Goal: Contribute content: Add original content to the website for others to see

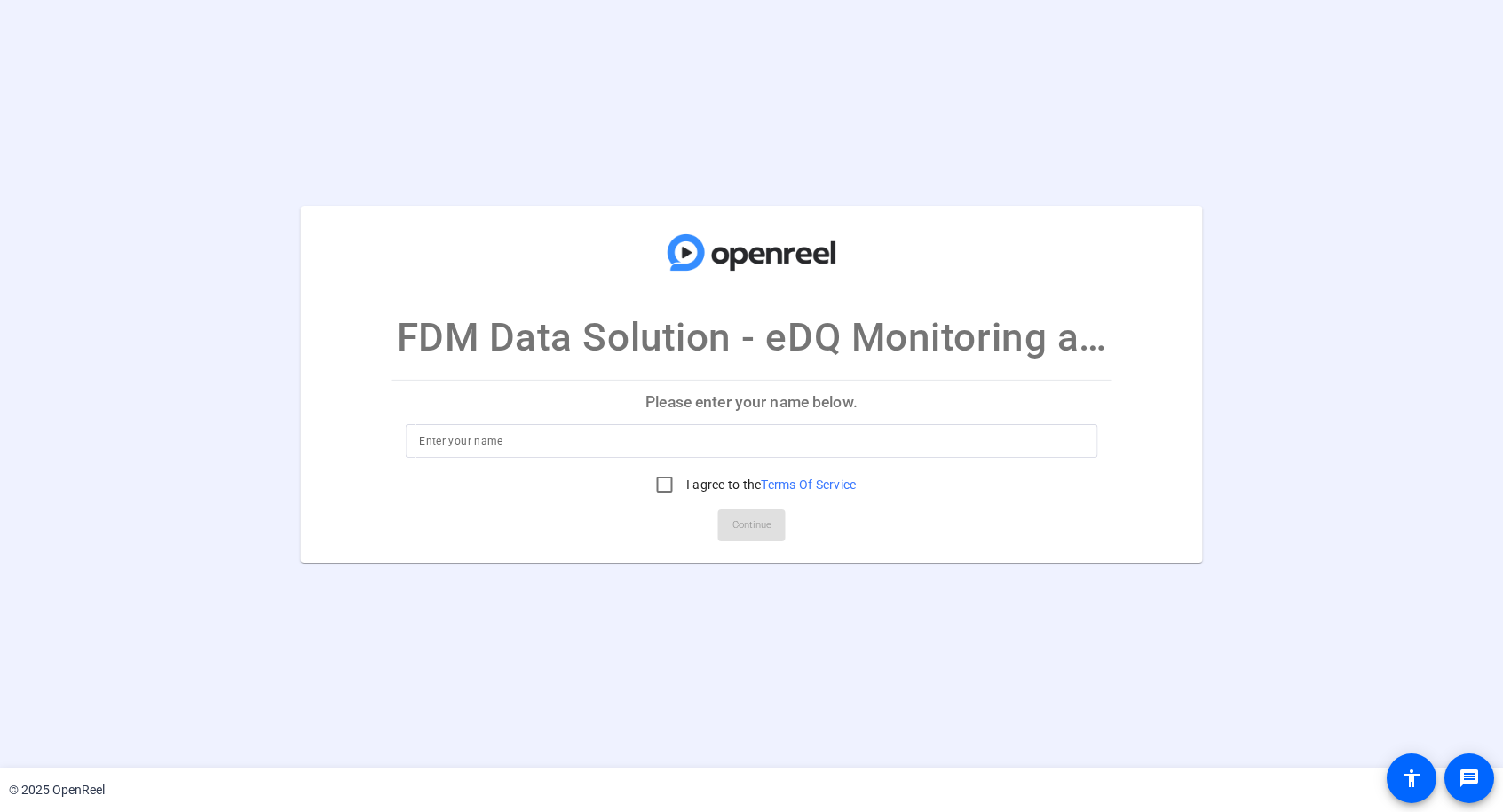
click at [591, 449] on input at bounding box center [752, 441] width 665 height 22
type input "[PERSON_NAME] testing"
click at [655, 481] on input "I agree to the Terms Of Service" at bounding box center [666, 485] width 36 height 36
checkbox input "true"
click at [751, 524] on span "Continue" at bounding box center [751, 525] width 39 height 27
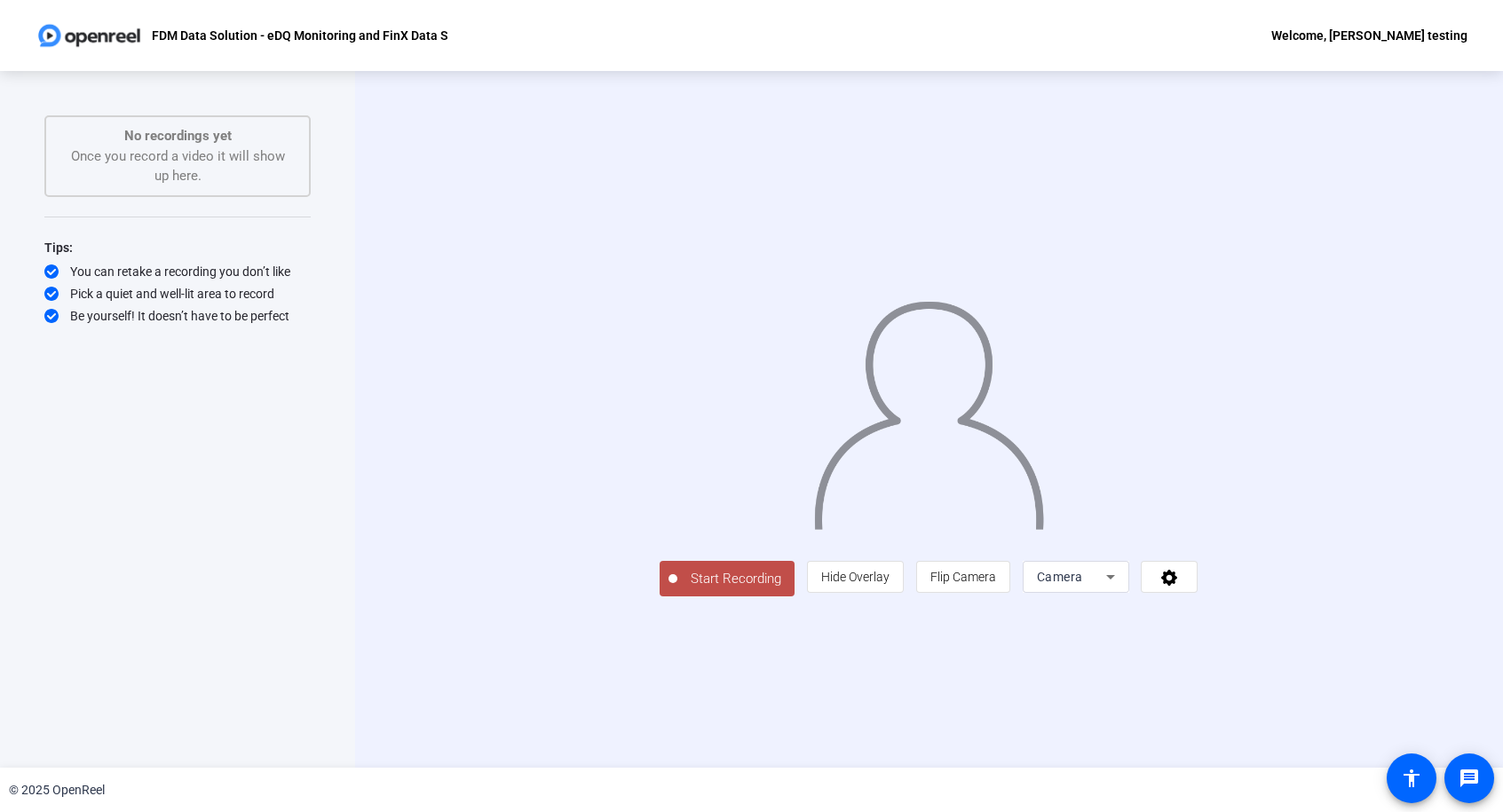
click at [1108, 570] on icon at bounding box center [1111, 578] width 22 height 22
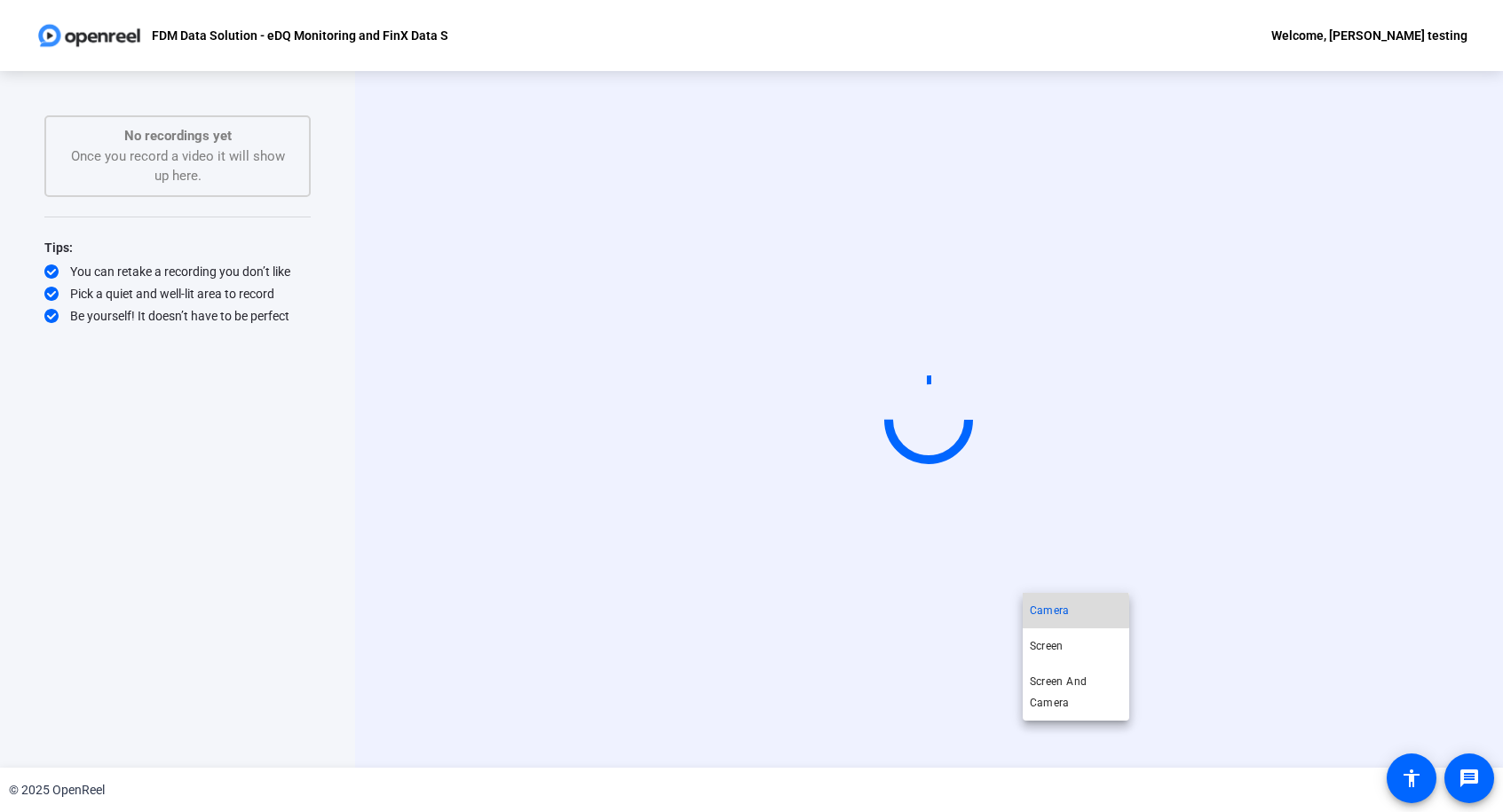
click at [1061, 612] on span "Camera" at bounding box center [1050, 611] width 40 height 22
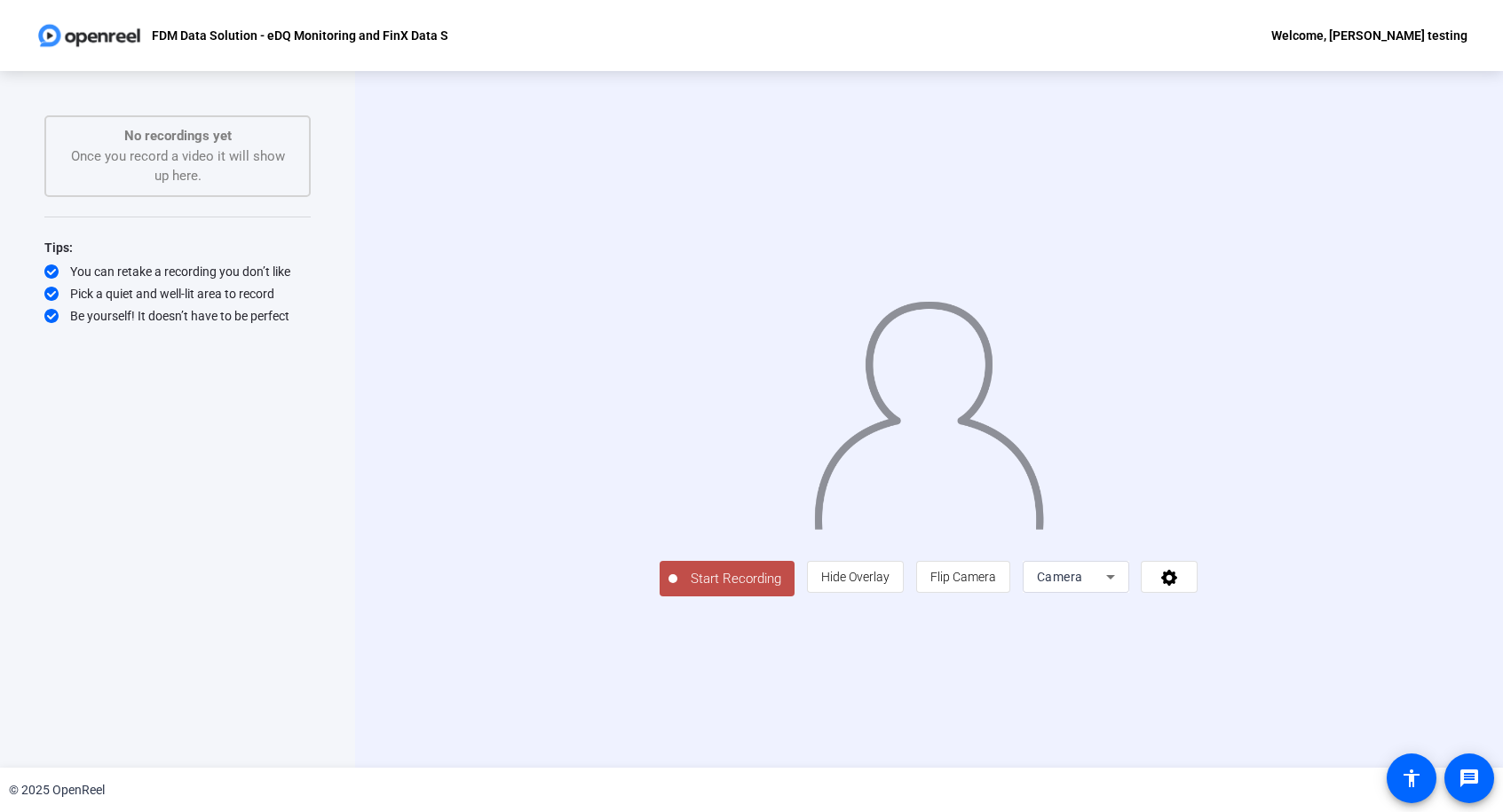
click at [659, 596] on button "Start Recording" at bounding box center [727, 579] width 135 height 36
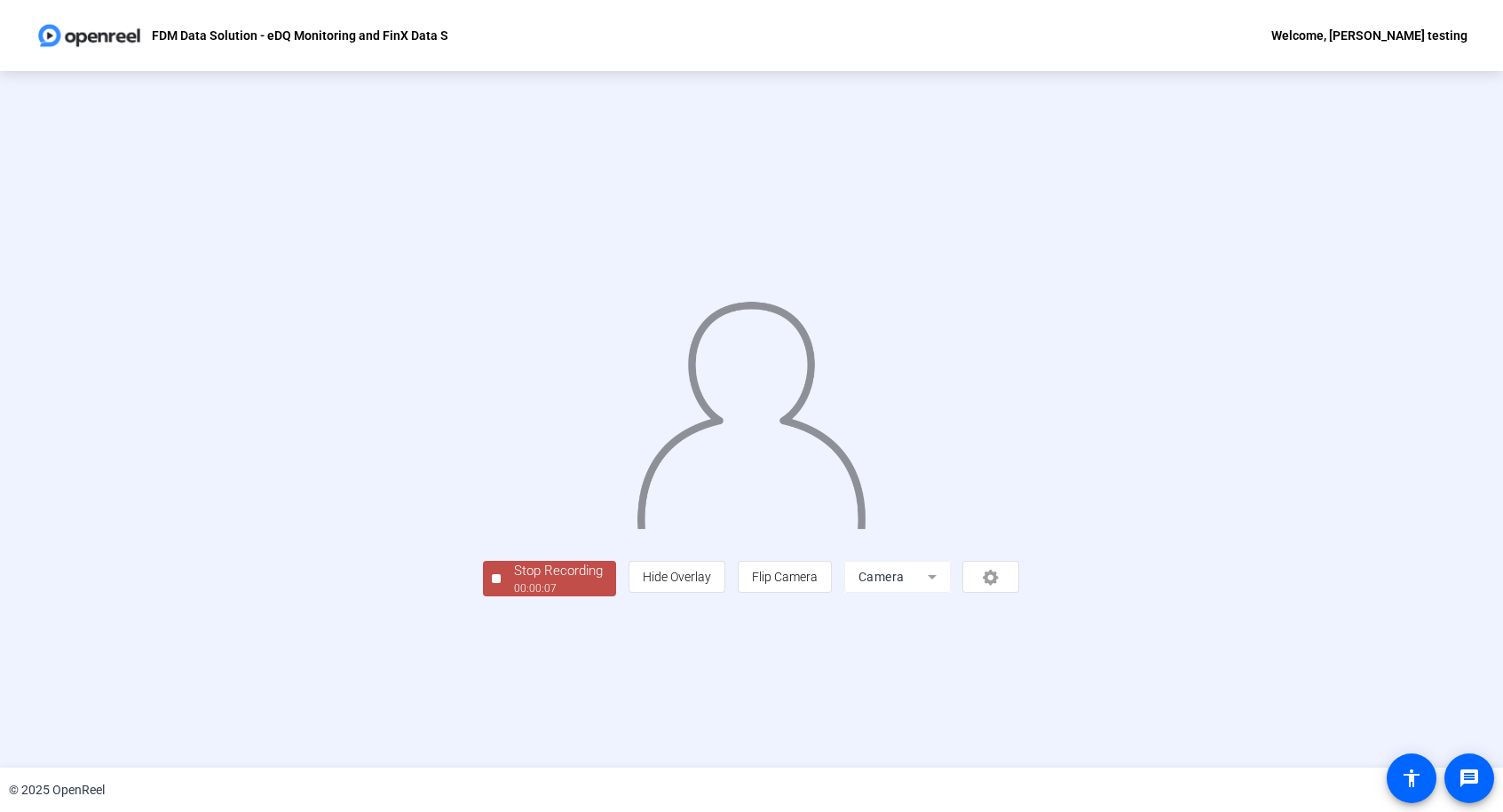
click at [514, 581] on div "Stop Recording" at bounding box center [558, 571] width 89 height 21
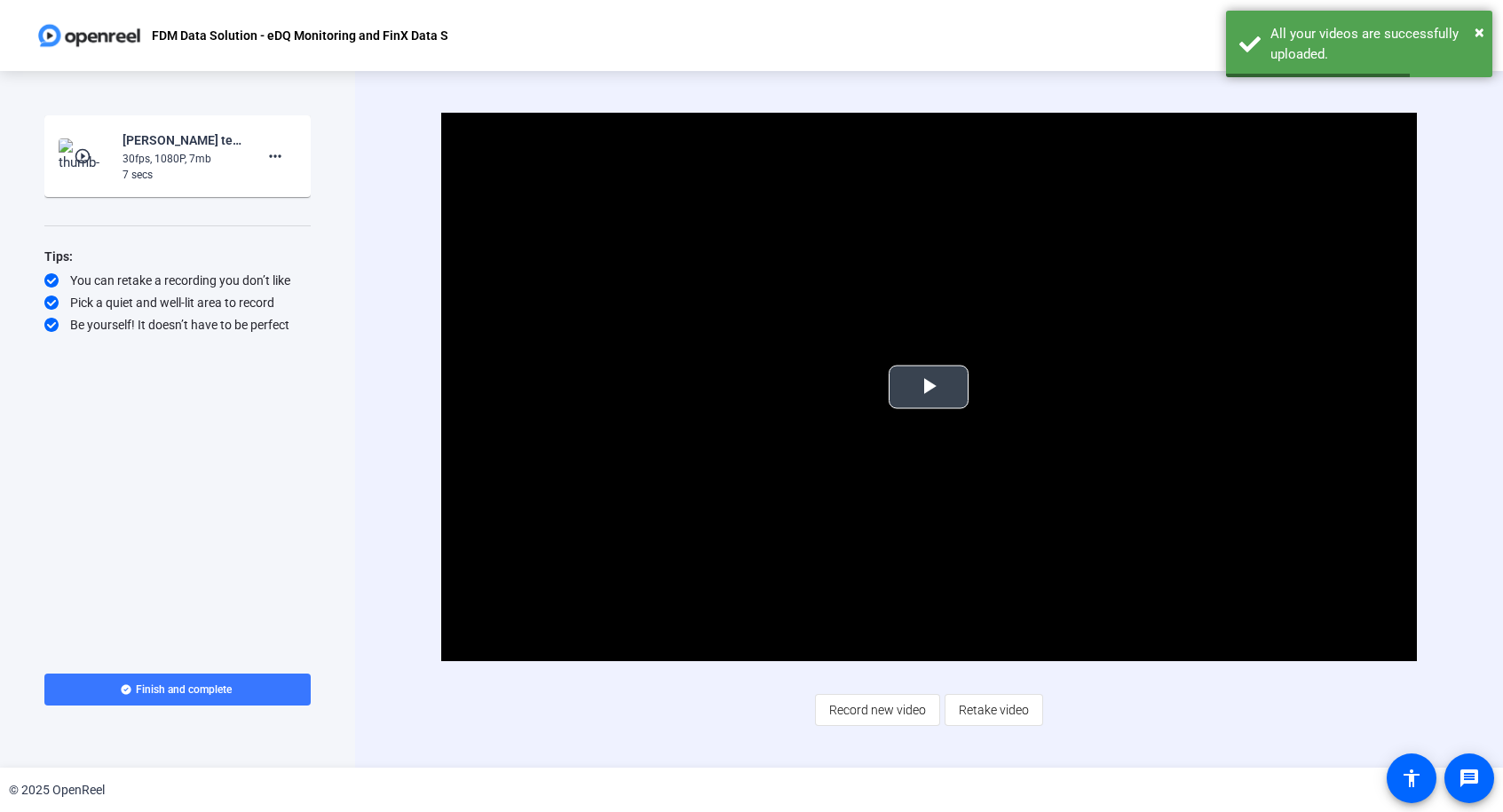
click at [929, 387] on span "Video Player" at bounding box center [929, 387] width 0 height 0
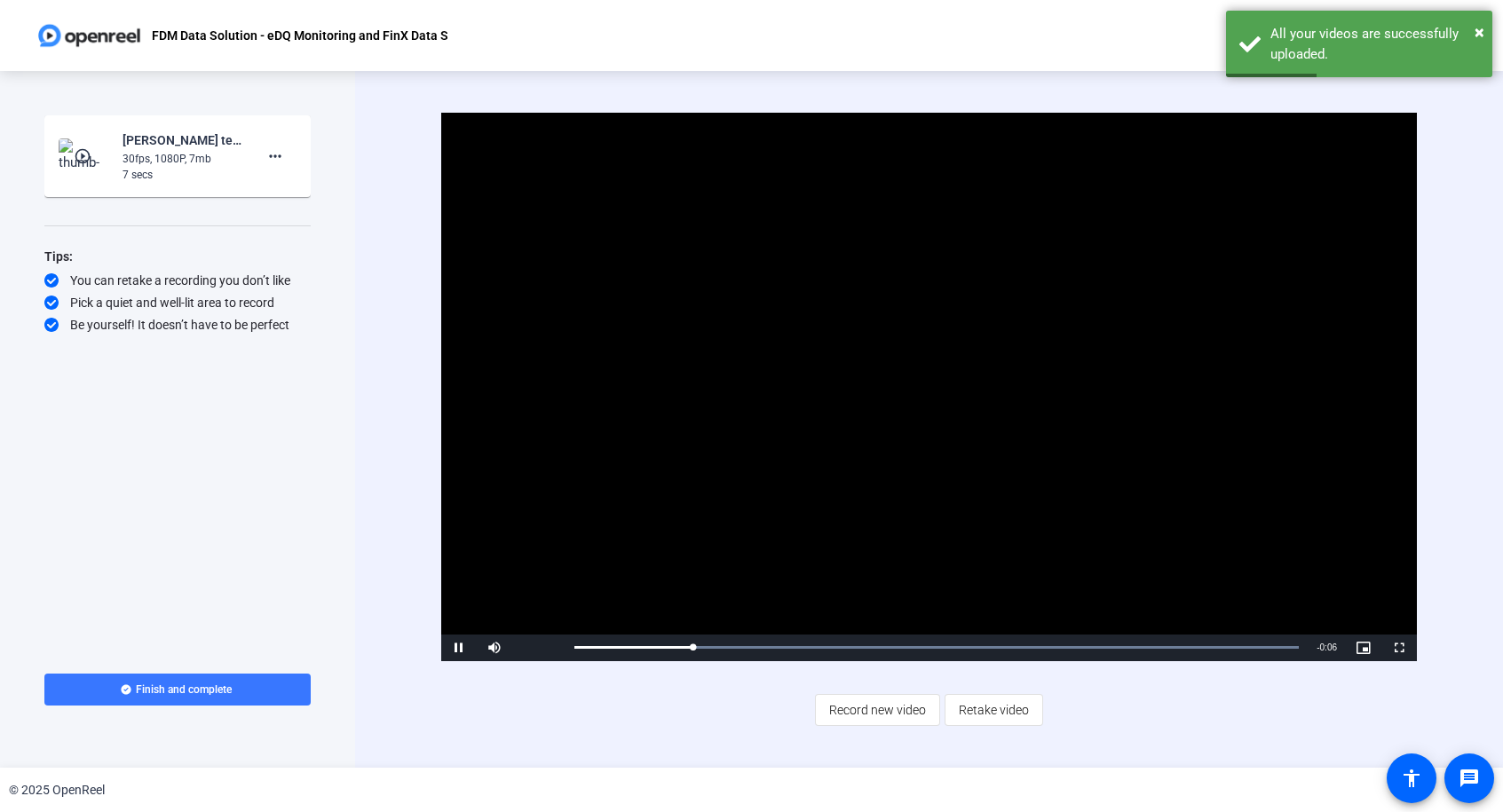
click at [727, 714] on div "Video Player is loading. Play Video Pause Mute Current Time 0:01 / Duration 0:0…" at bounding box center [929, 420] width 976 height 614
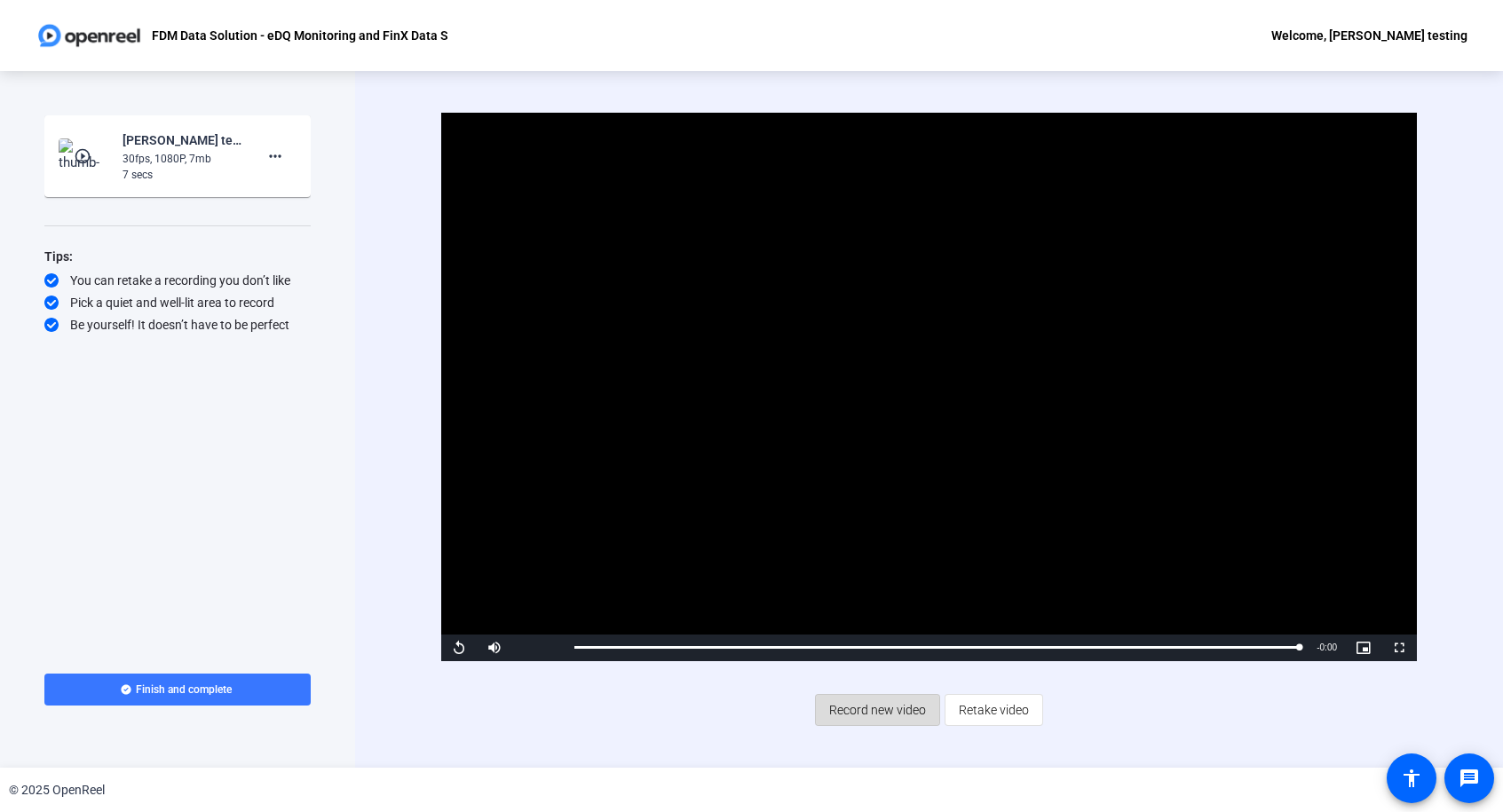
click at [889, 719] on span "Record new video" at bounding box center [878, 710] width 97 height 34
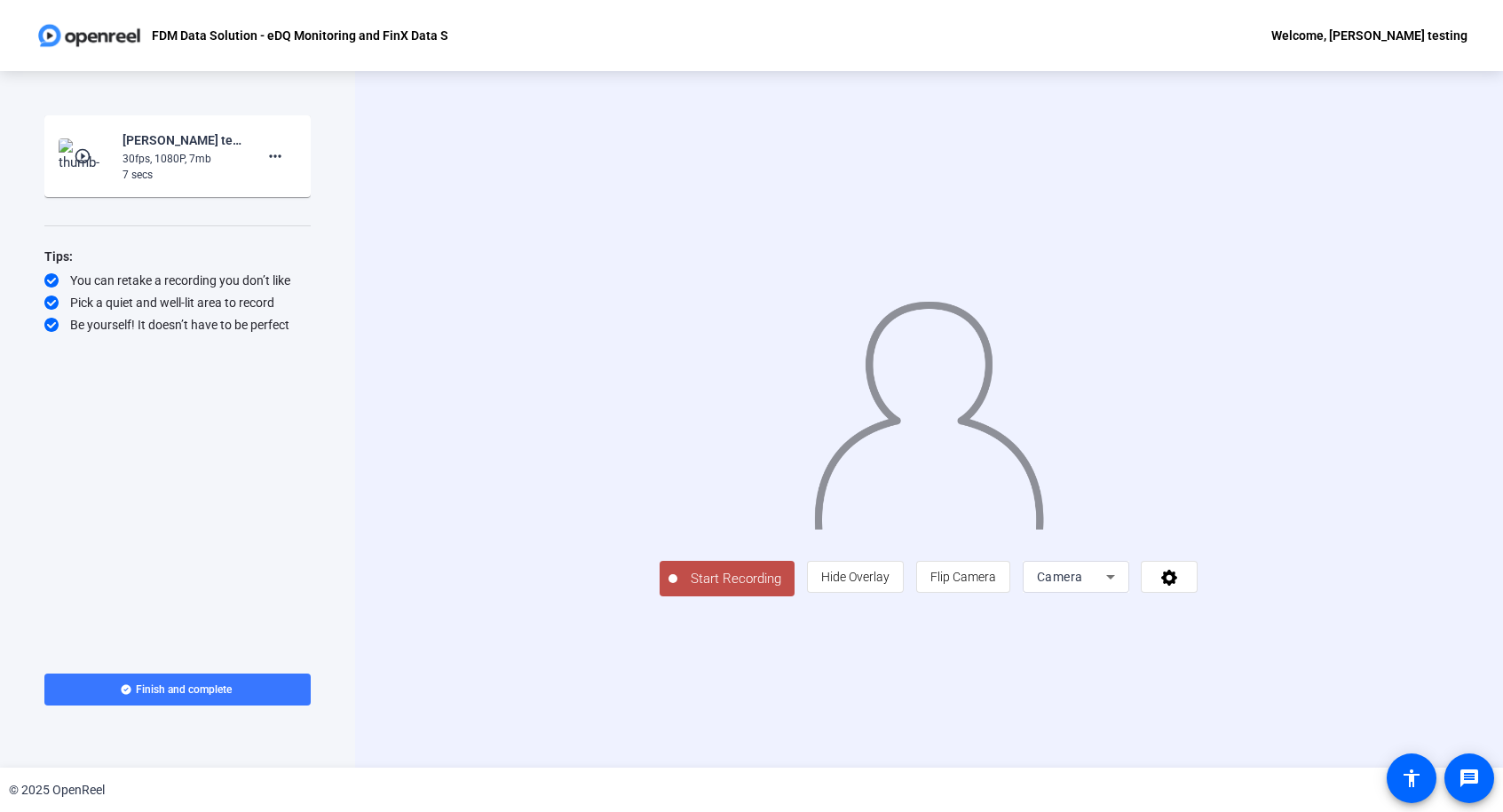
click at [1083, 584] on span "Camera" at bounding box center [1059, 578] width 46 height 14
click at [1283, 656] on span "Screen And Camera" at bounding box center [1295, 656] width 93 height 42
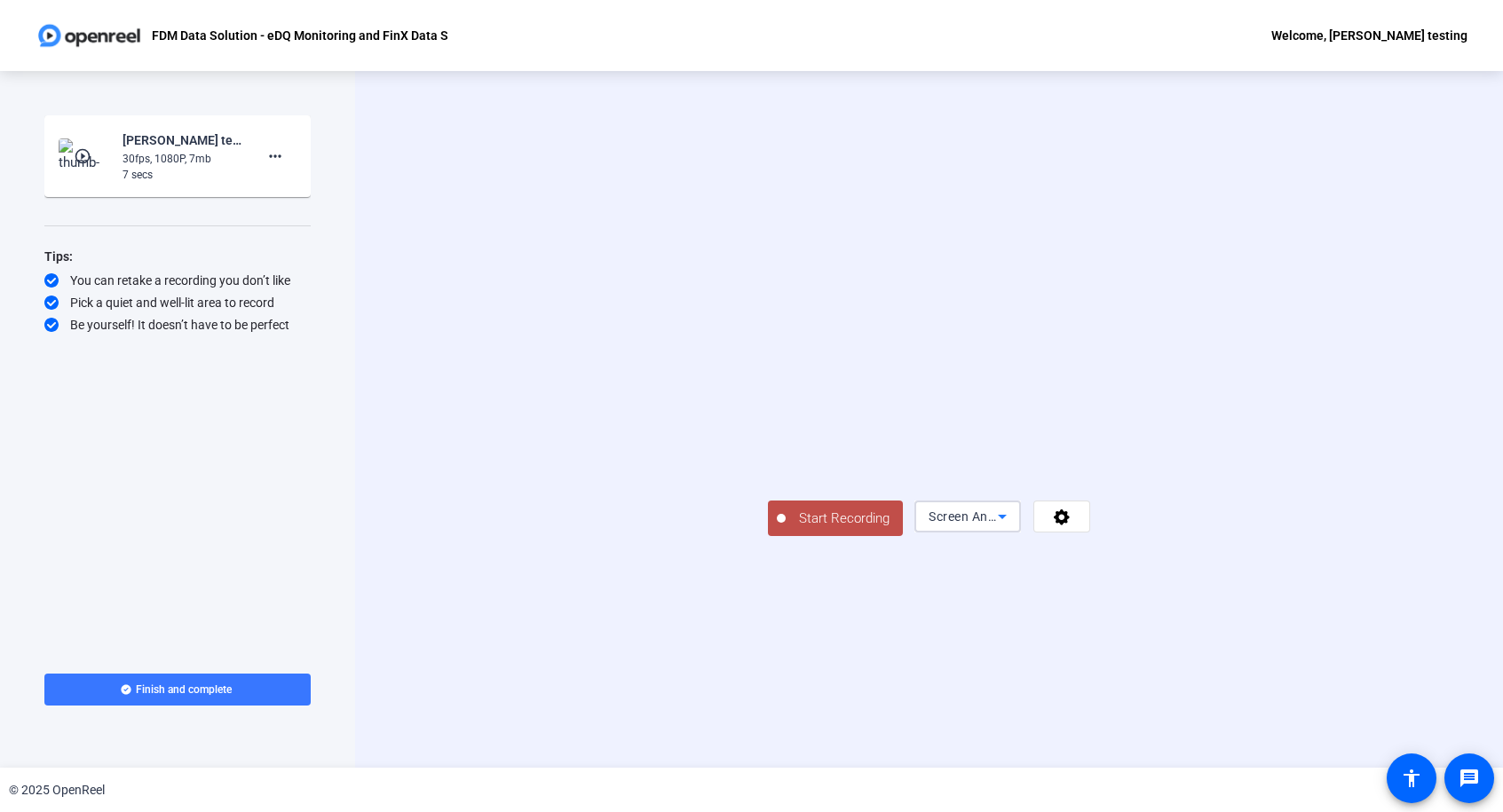
click at [1045, 524] on span "Screen And Camera" at bounding box center [986, 516] width 116 height 14
click at [1268, 596] on mat-option "Screen" at bounding box center [1295, 610] width 107 height 36
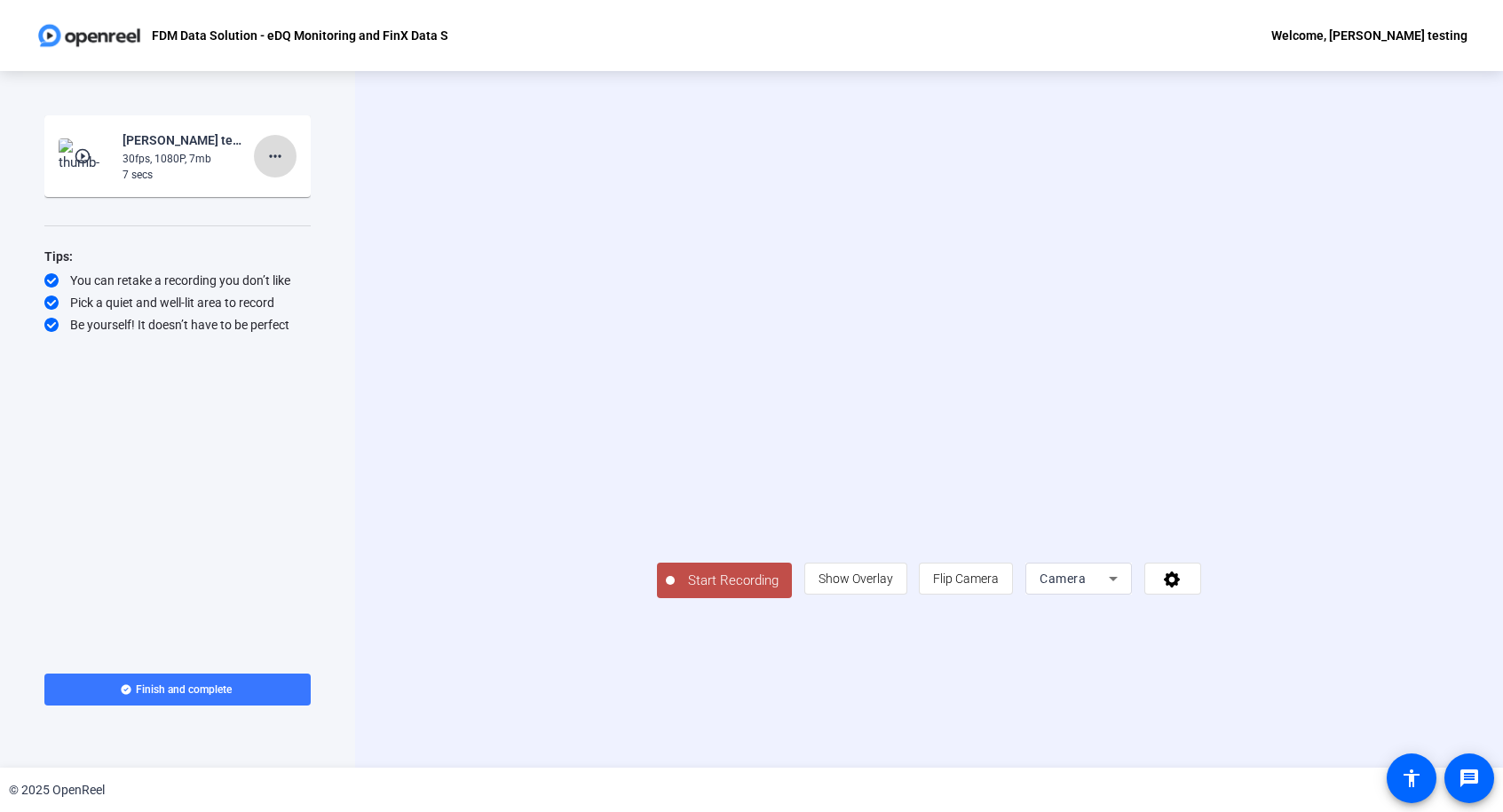
click at [275, 158] on mat-icon "more_horiz" at bounding box center [276, 156] width 22 height 22
click at [278, 186] on span "Delete clip" at bounding box center [303, 194] width 71 height 22
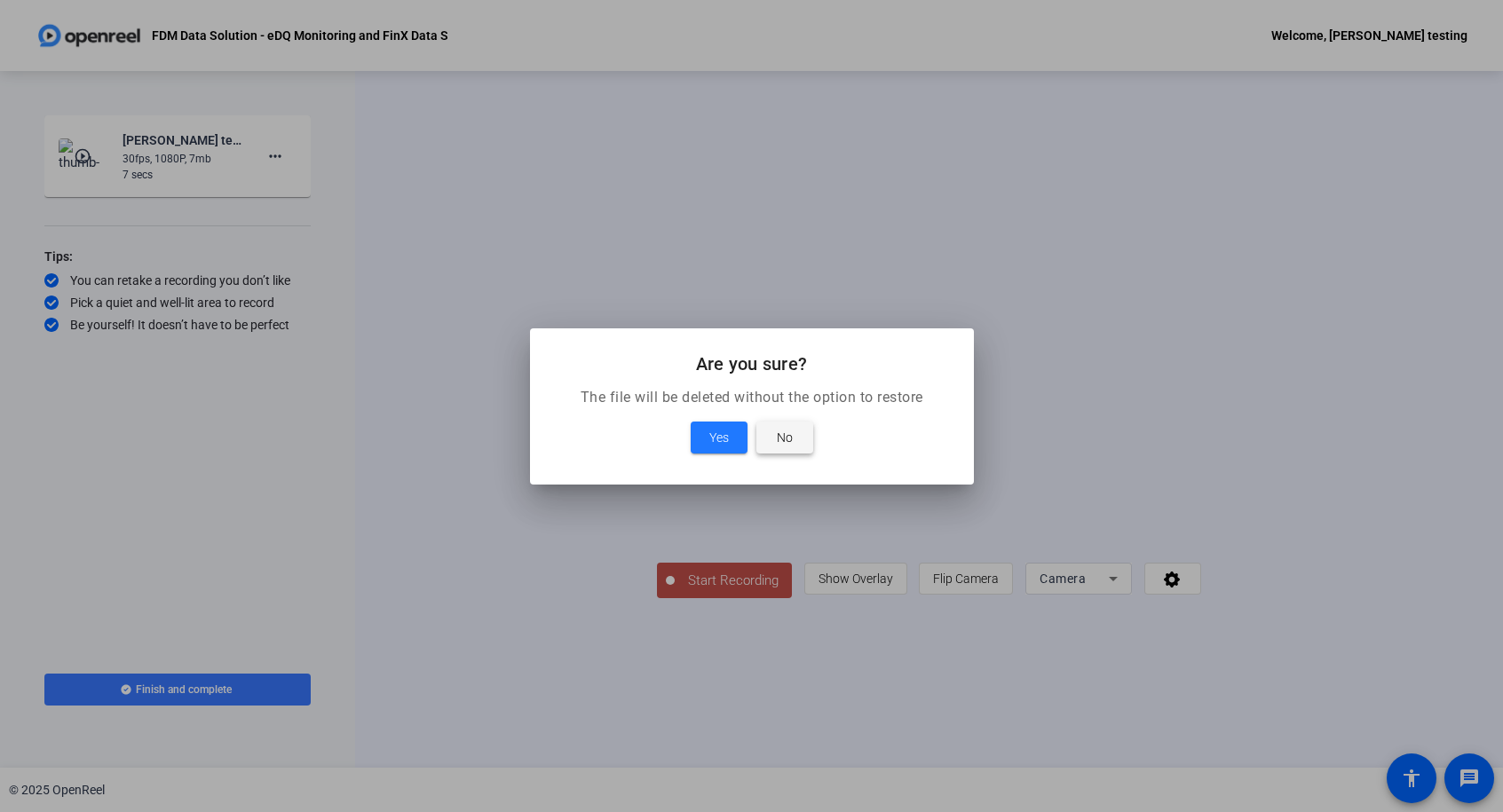
click at [761, 443] on span at bounding box center [784, 437] width 57 height 42
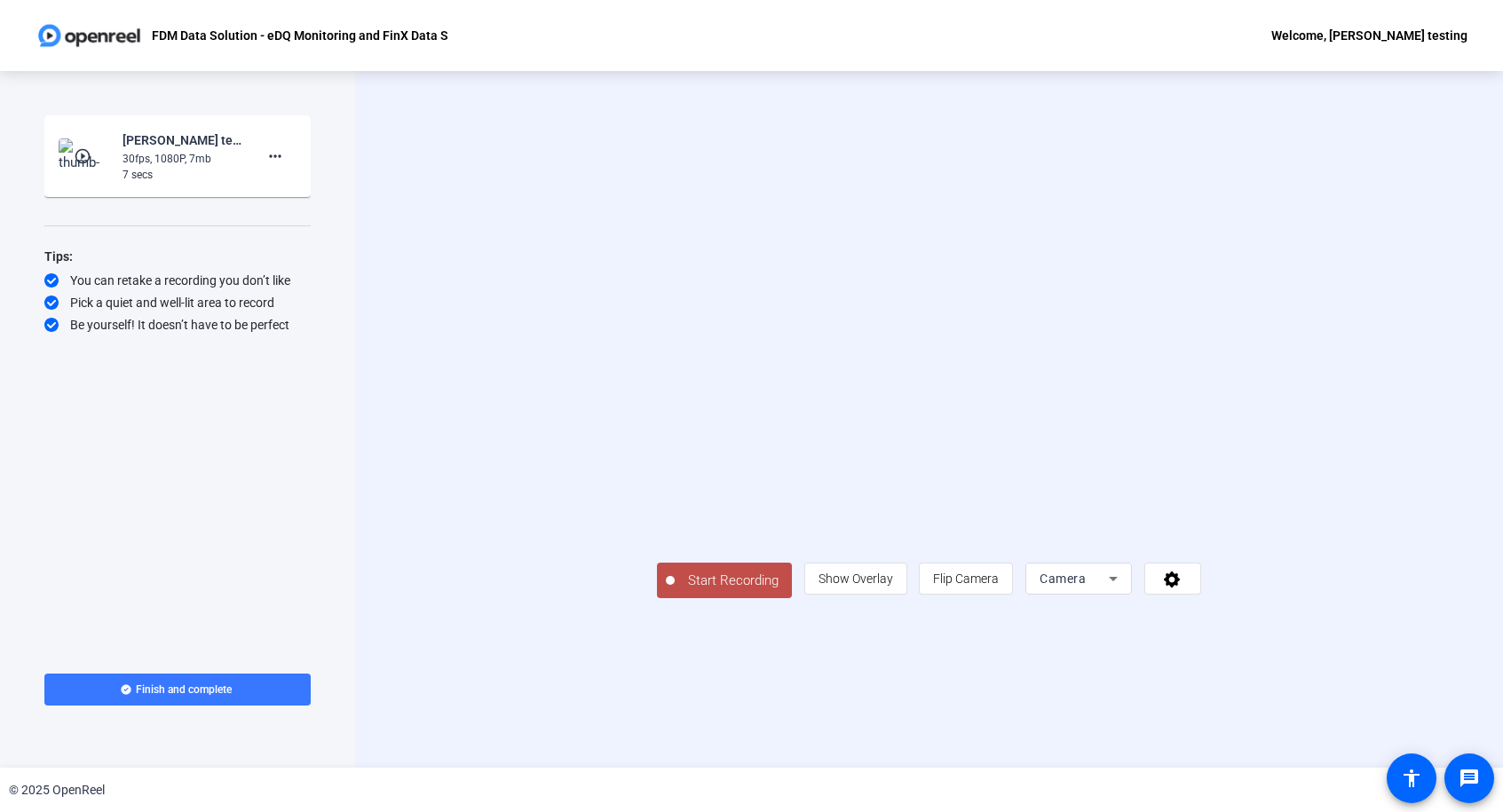
click at [675, 591] on span "Start Recording" at bounding box center [733, 581] width 117 height 21
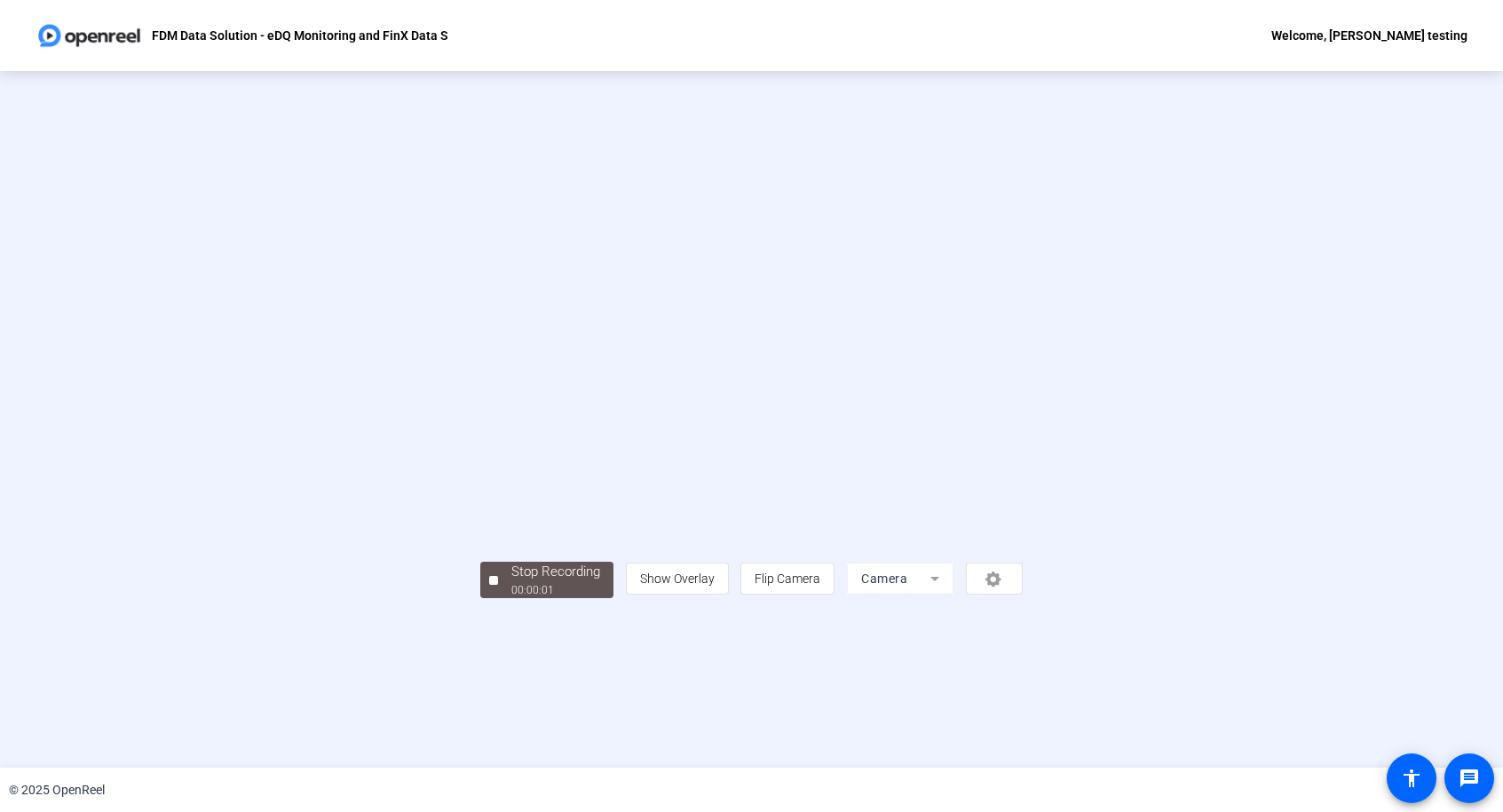
click at [954, 595] on mat-form-field "Camera" at bounding box center [900, 579] width 107 height 32
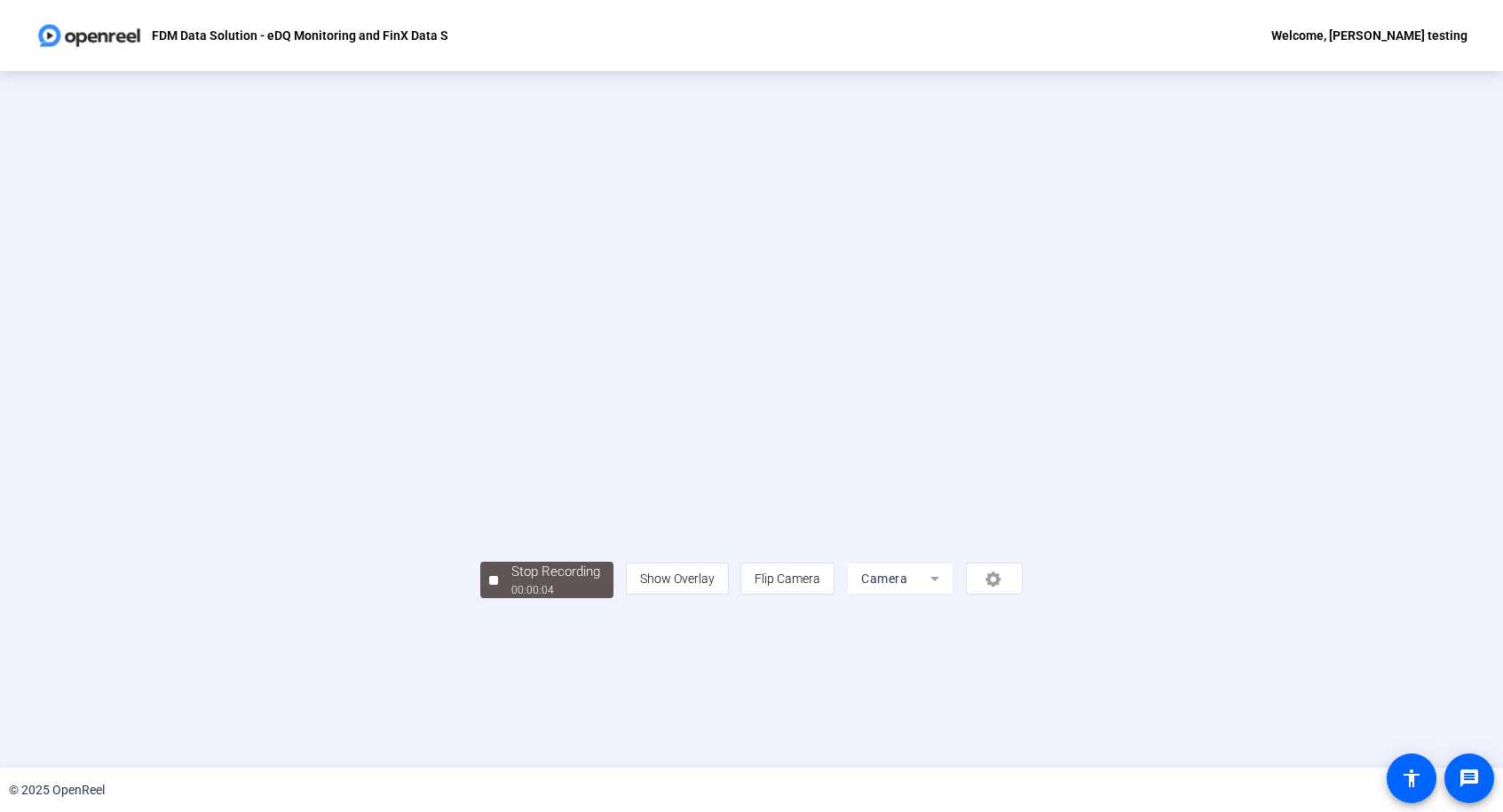
click at [1023, 595] on div "person Show Overlay flip Flip Camera Camera" at bounding box center [825, 579] width 397 height 32
click at [511, 582] on div "Stop Recording" at bounding box center [555, 572] width 89 height 21
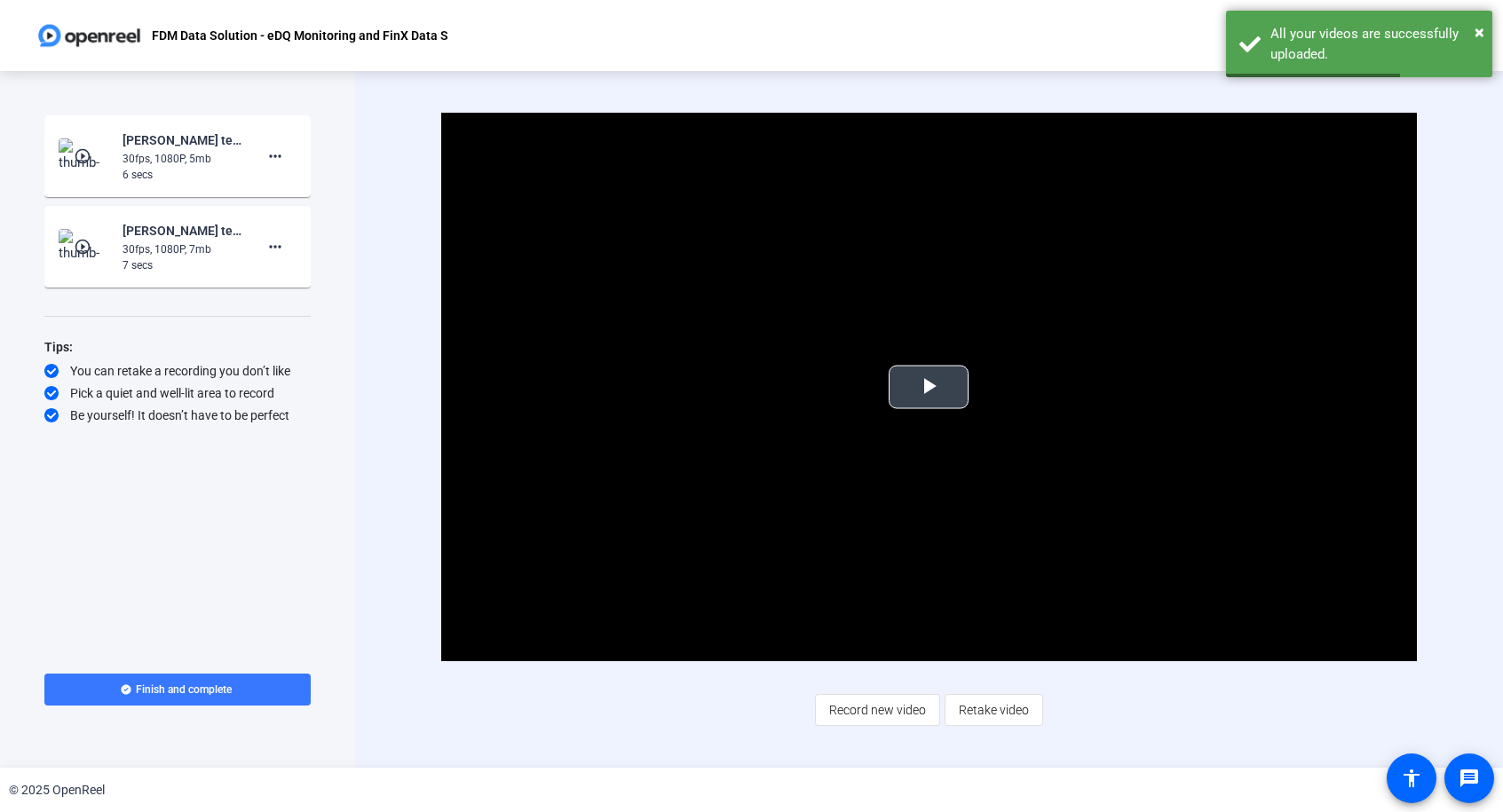
click at [929, 387] on span "Video Player" at bounding box center [929, 387] width 0 height 0
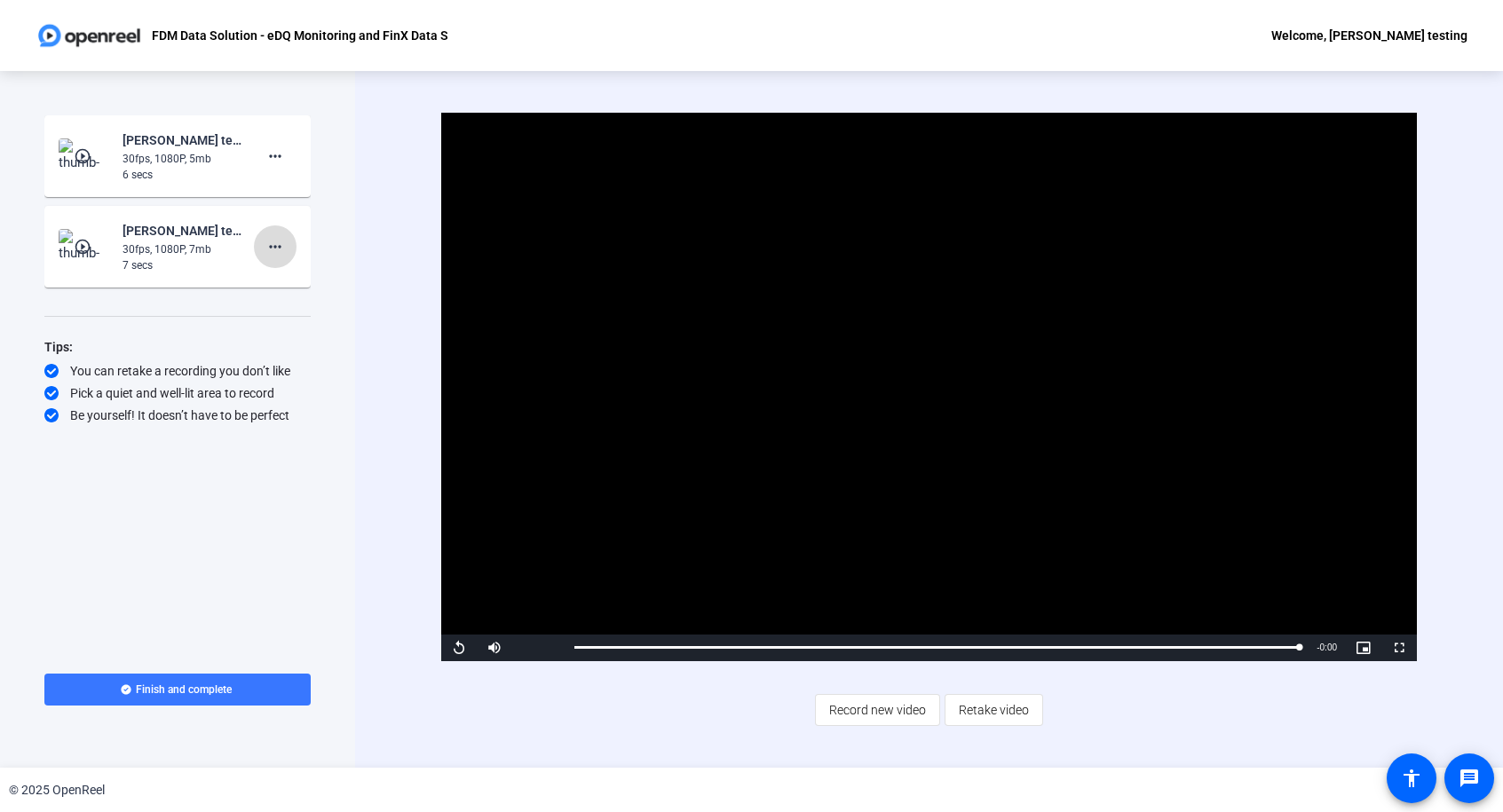
click at [272, 245] on mat-icon "more_horiz" at bounding box center [276, 247] width 22 height 22
click at [289, 287] on span "Delete clip" at bounding box center [303, 284] width 71 height 22
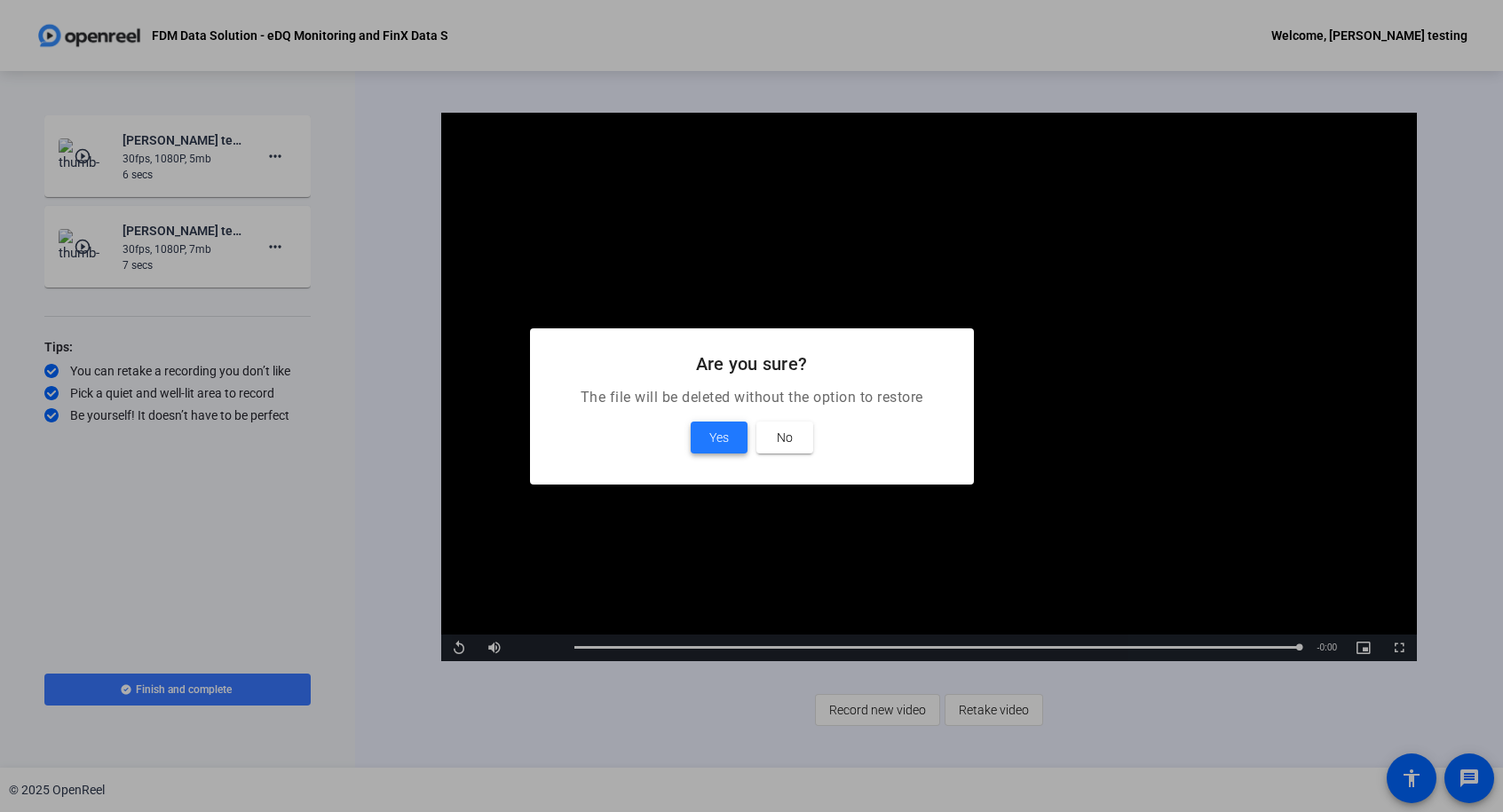
click at [718, 432] on span "Yes" at bounding box center [720, 437] width 20 height 22
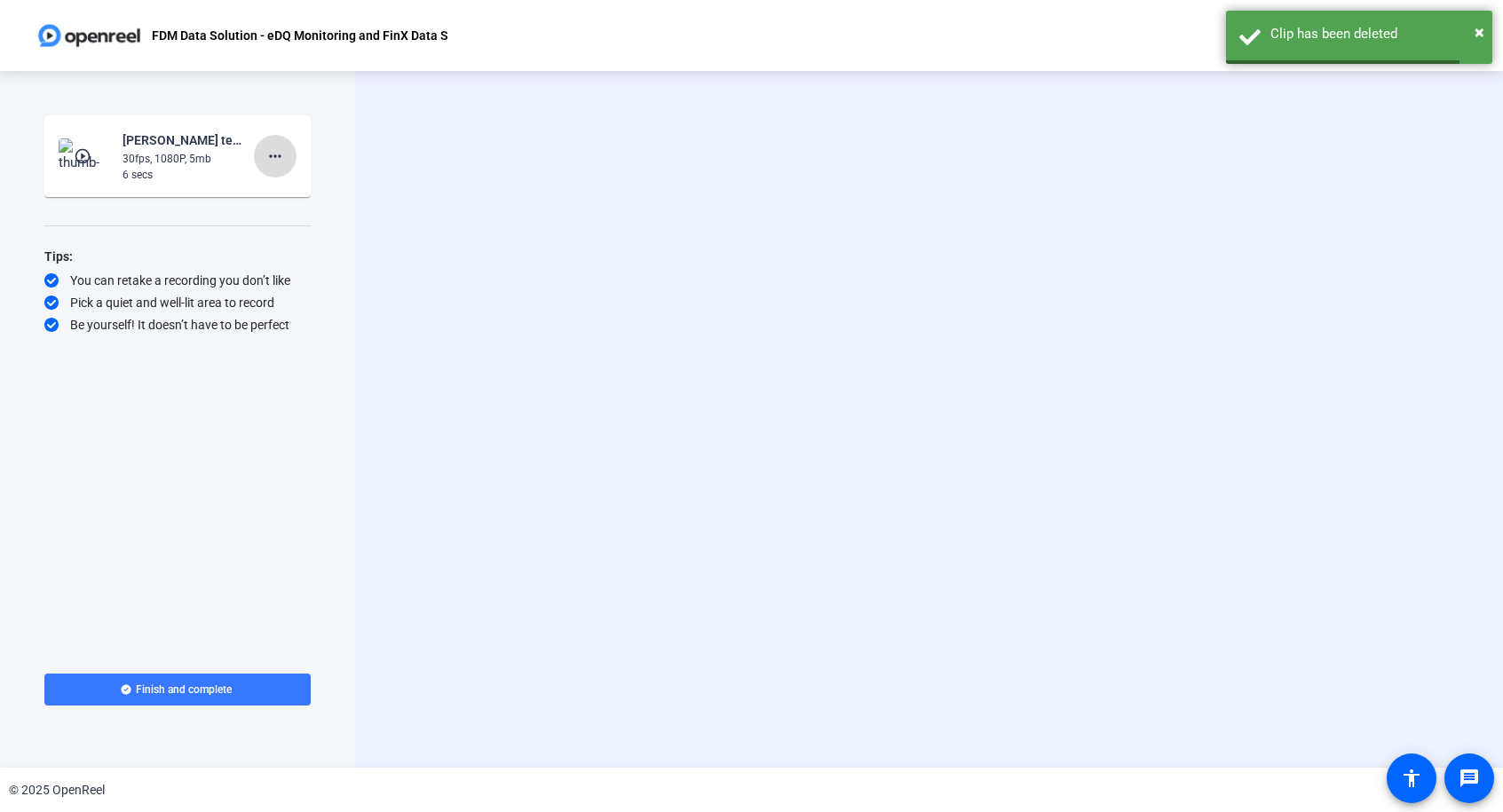
click at [288, 159] on span at bounding box center [275, 155] width 42 height 42
click at [311, 195] on span "Delete clip" at bounding box center [303, 194] width 71 height 22
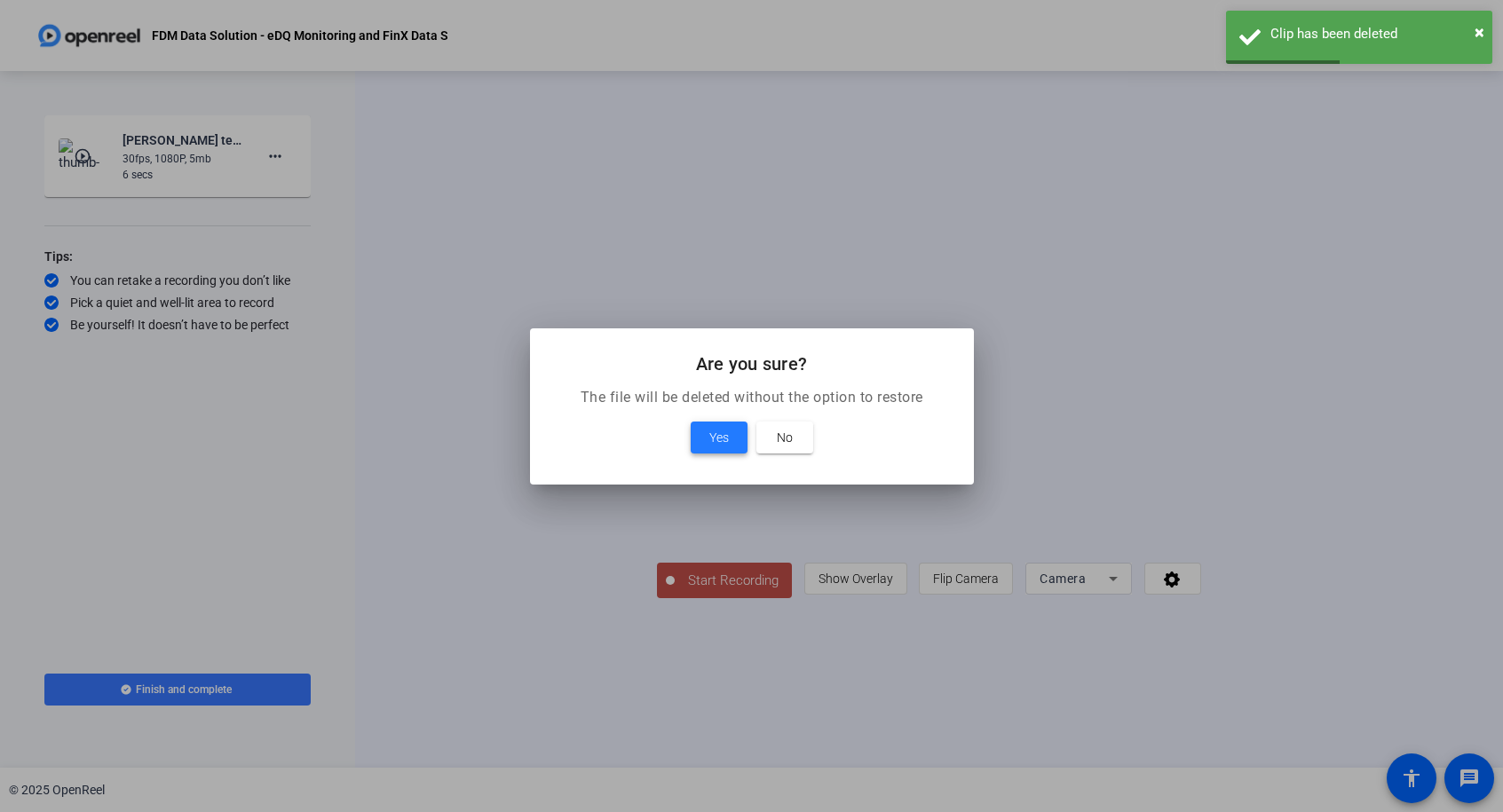
click at [712, 431] on span "Yes" at bounding box center [720, 437] width 20 height 22
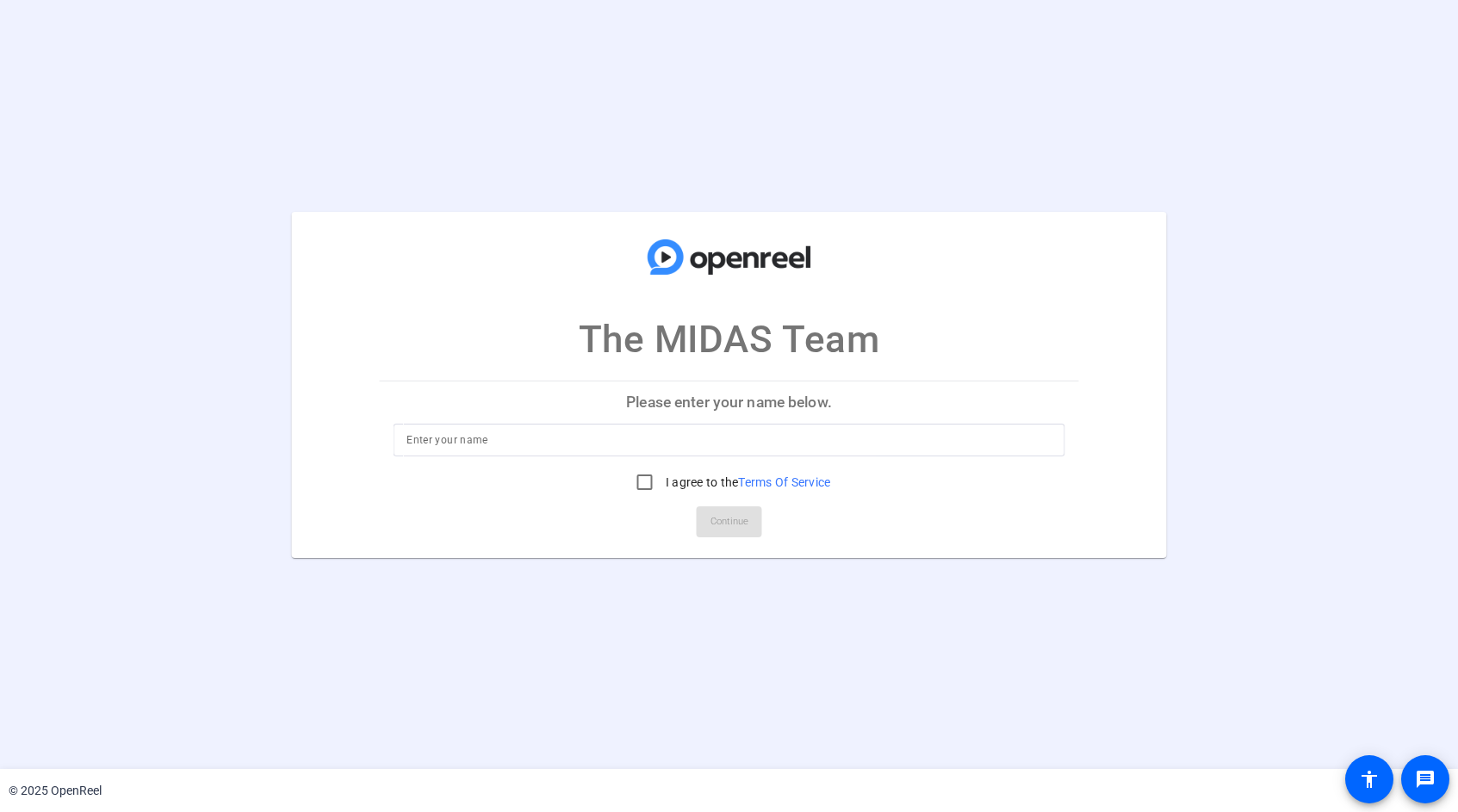
click at [621, 440] on input at bounding box center [729, 440] width 645 height 21
type input "Justintesting"
click at [655, 479] on input "I agree to the Terms Of Service" at bounding box center [646, 483] width 35 height 35
checkbox input "true"
click at [736, 534] on span "Continue" at bounding box center [729, 522] width 37 height 26
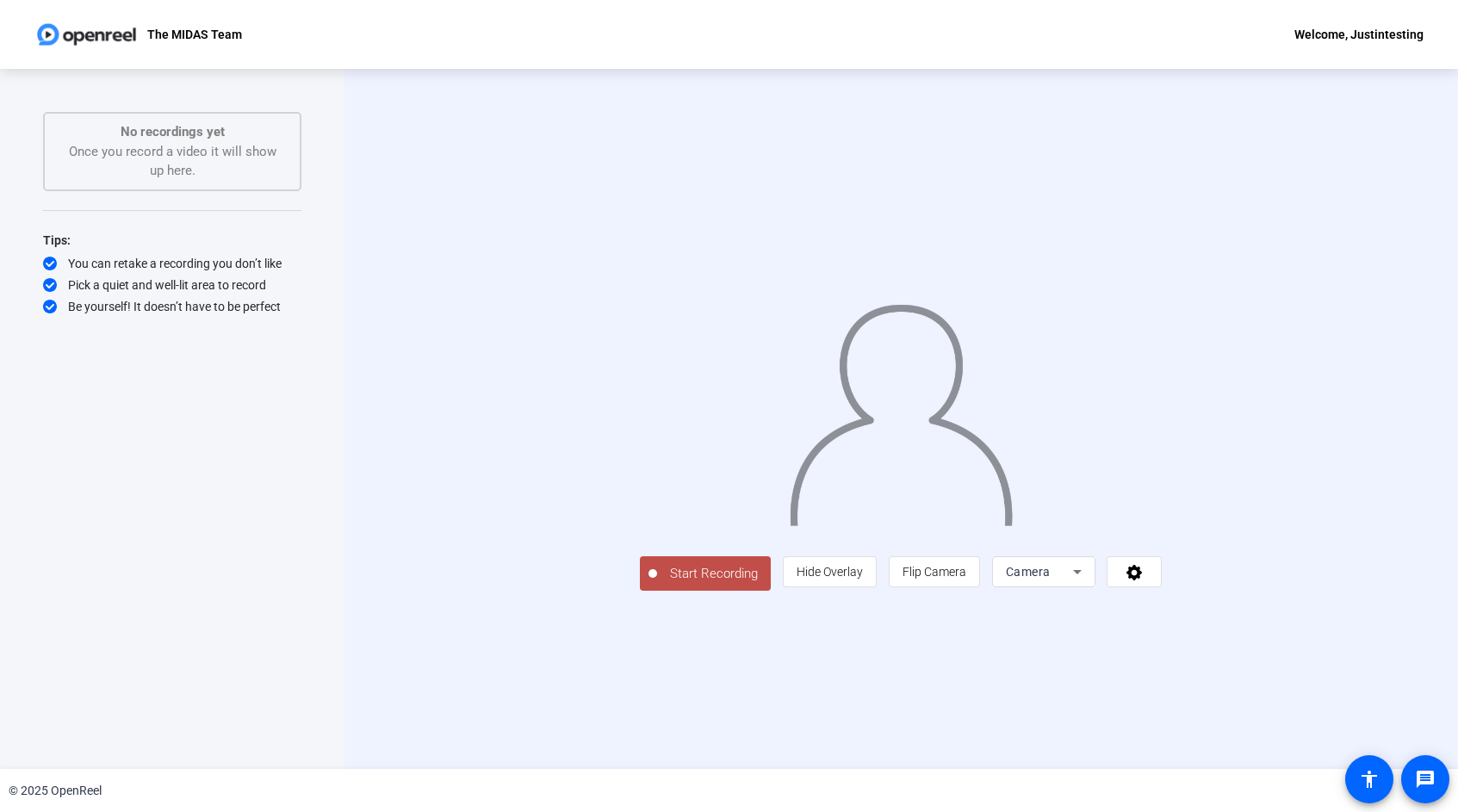
click at [657, 584] on span "Start Recording" at bounding box center [714, 573] width 113 height 20
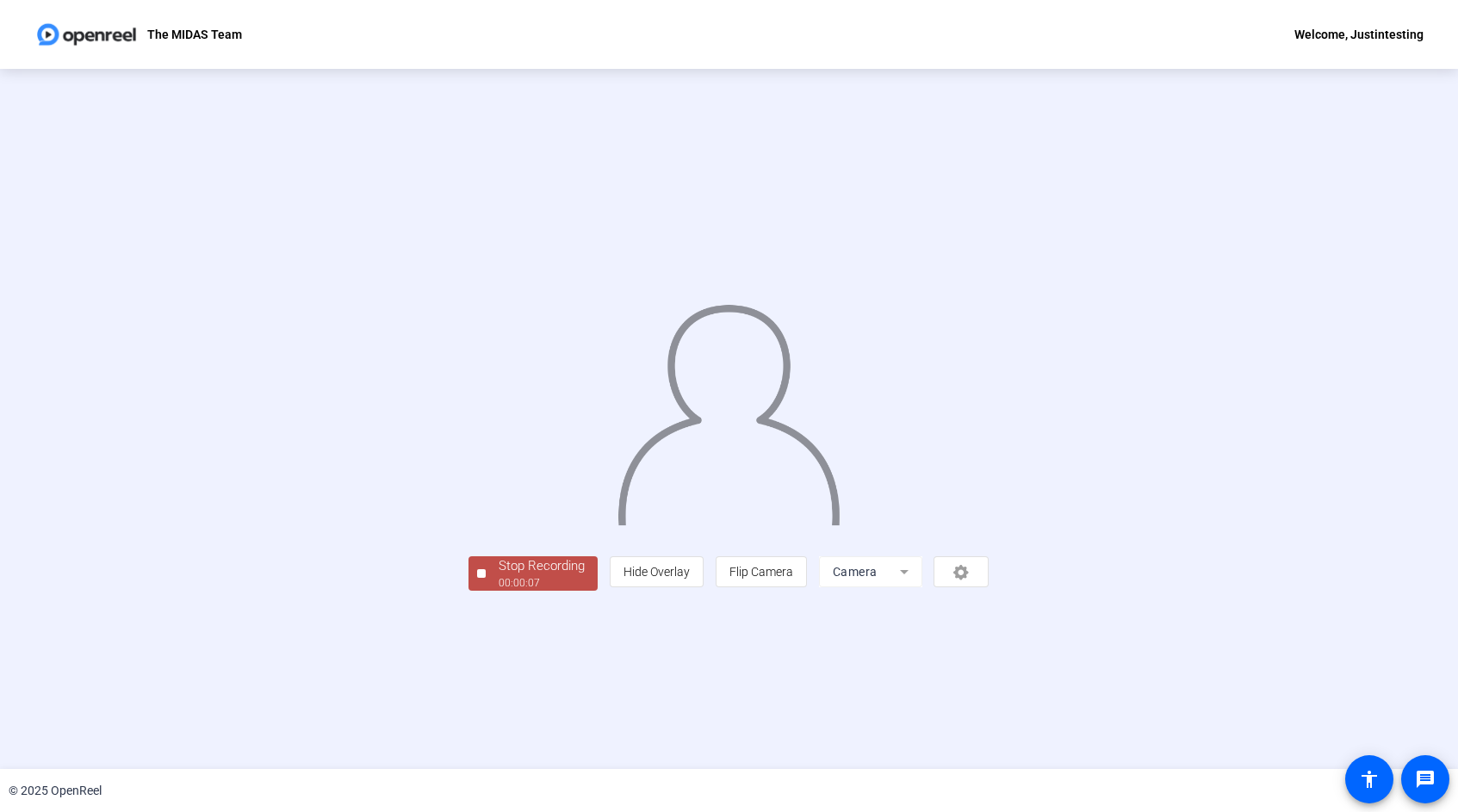
click at [478, 578] on div at bounding box center [482, 573] width 9 height 9
